Goal: Information Seeking & Learning: Check status

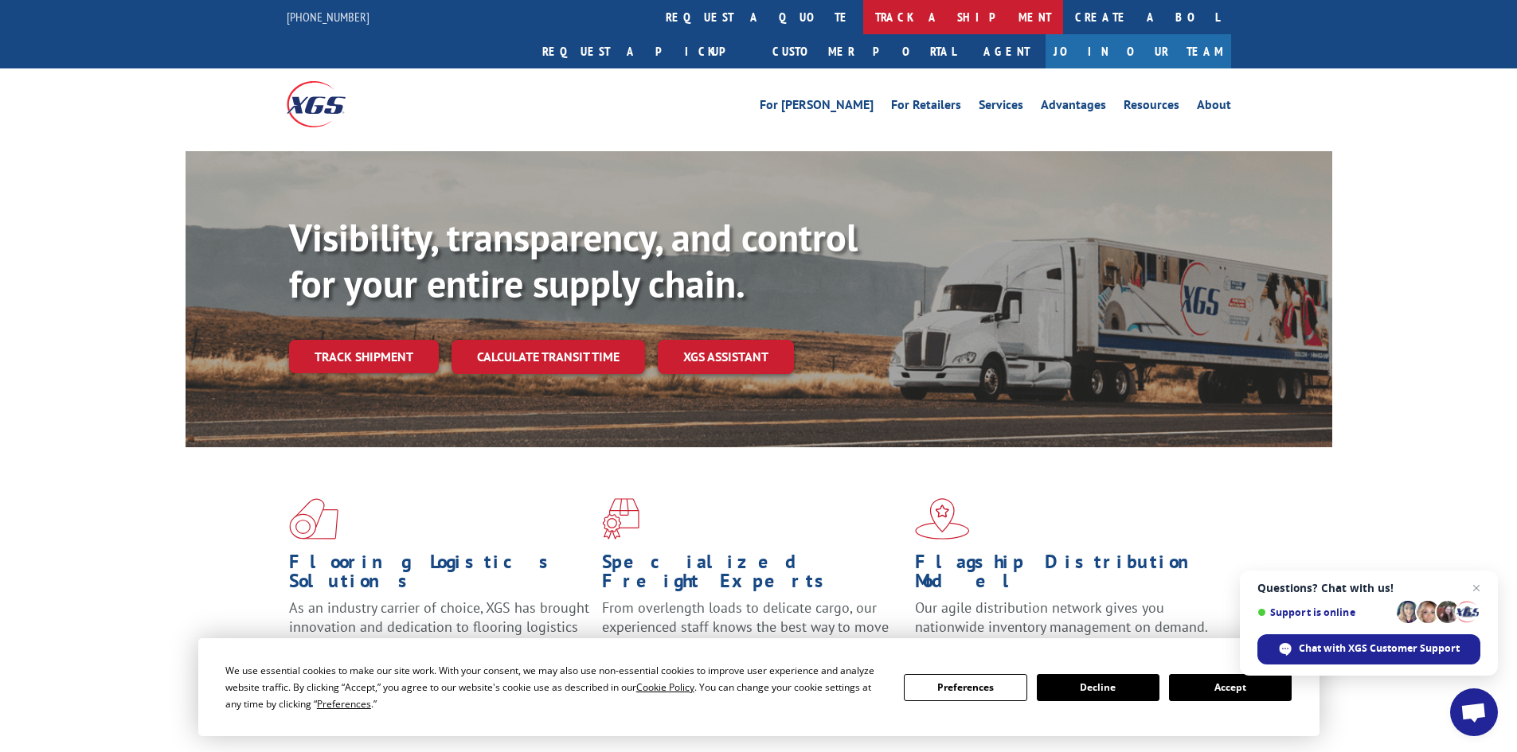
click at [863, 7] on link "track a shipment" at bounding box center [963, 17] width 200 height 34
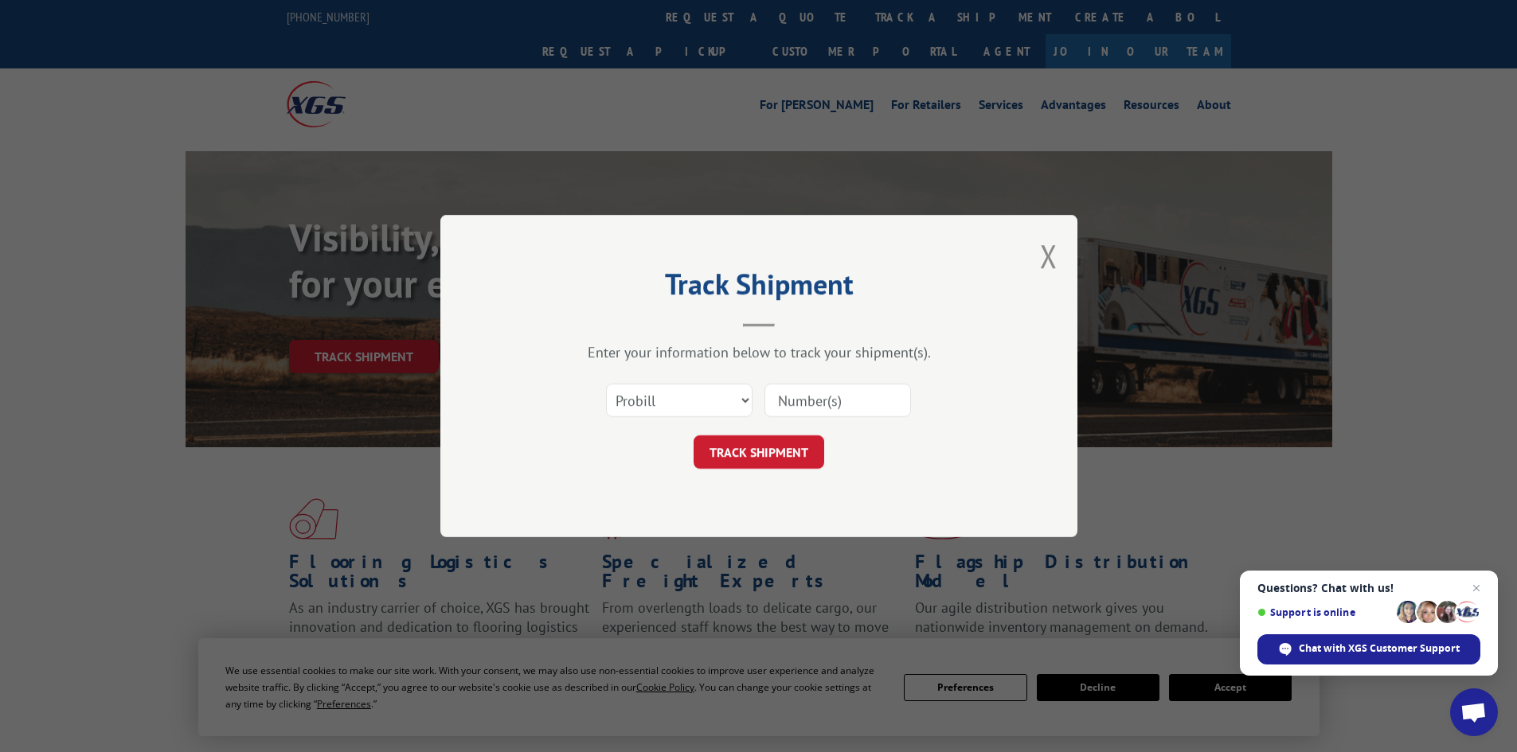
paste input "534826"
type input "534826"
click at [769, 460] on button "TRACK SHIPMENT" at bounding box center [758, 451] width 131 height 33
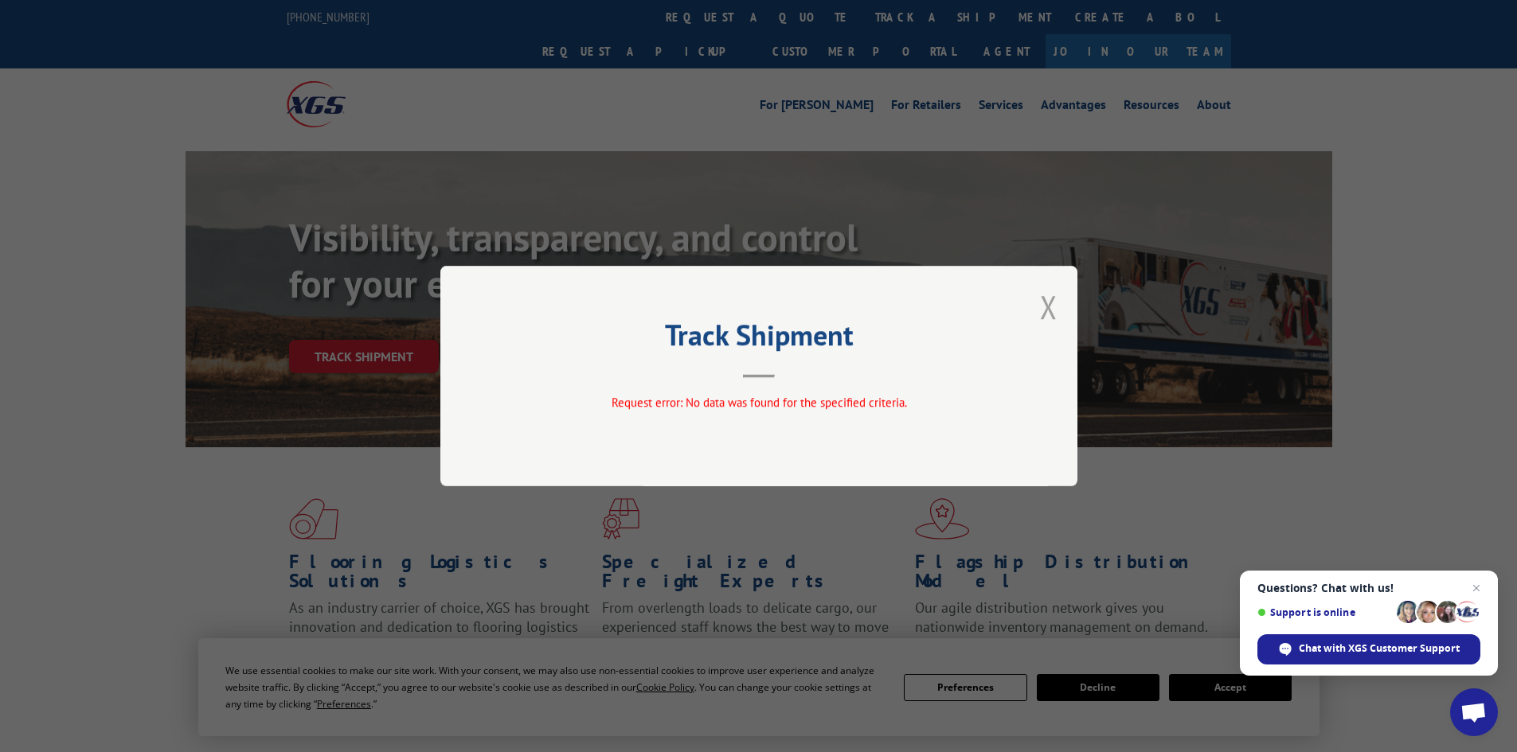
click at [1056, 315] on button "Close modal" at bounding box center [1049, 307] width 18 height 42
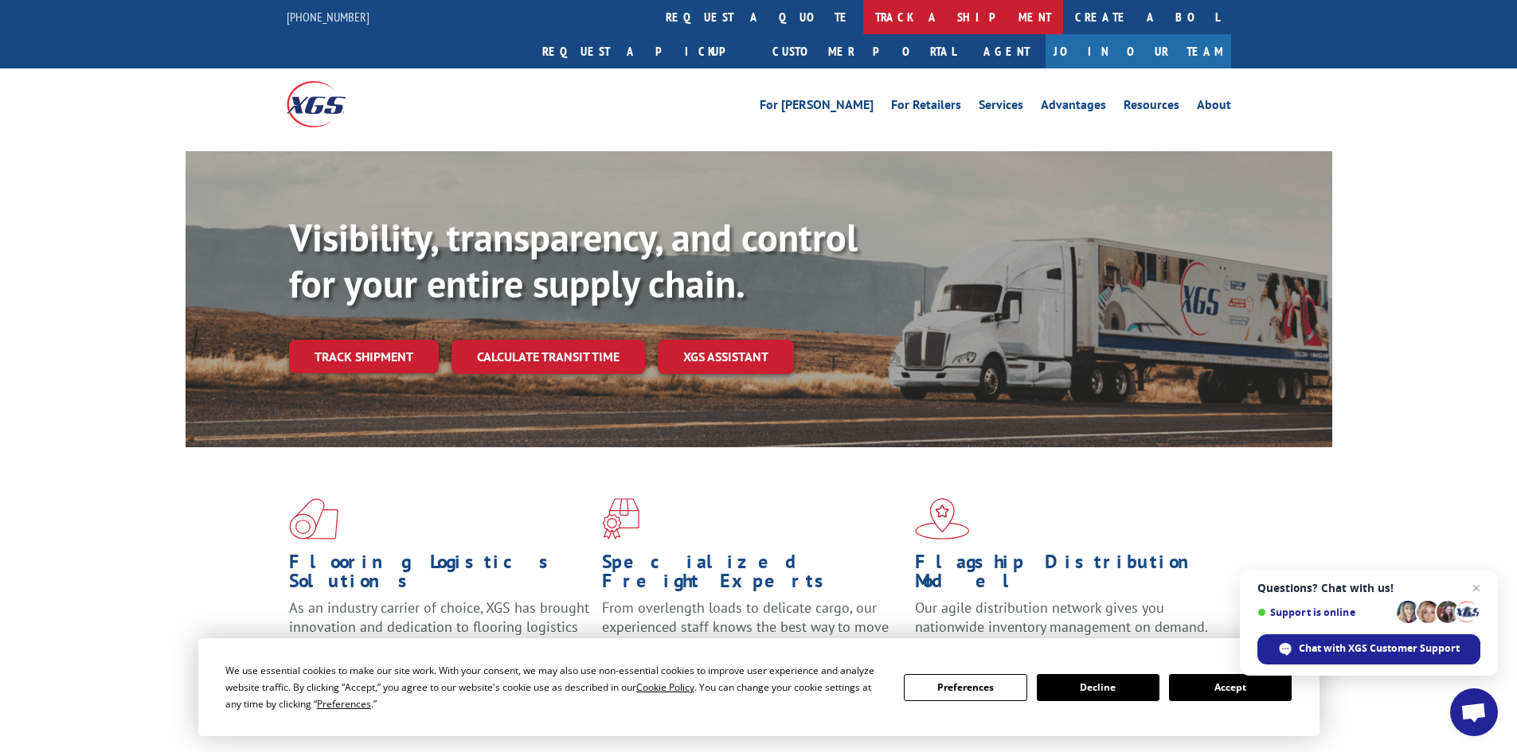
click at [863, 11] on link "track a shipment" at bounding box center [963, 17] width 200 height 34
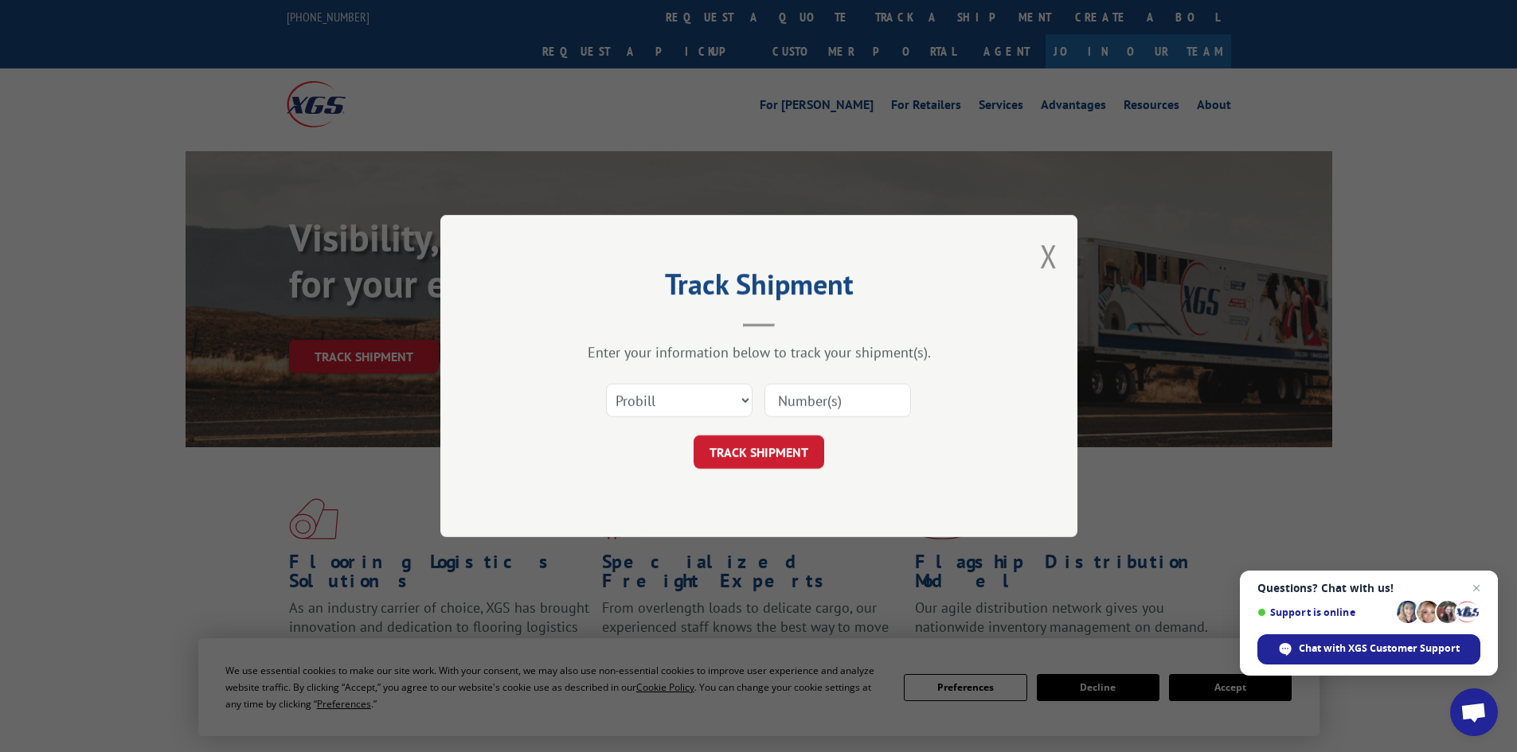
paste input "471225"
type input "471225"
click at [744, 453] on button "TRACK SHIPMENT" at bounding box center [758, 451] width 131 height 33
